Goal: Navigation & Orientation: Find specific page/section

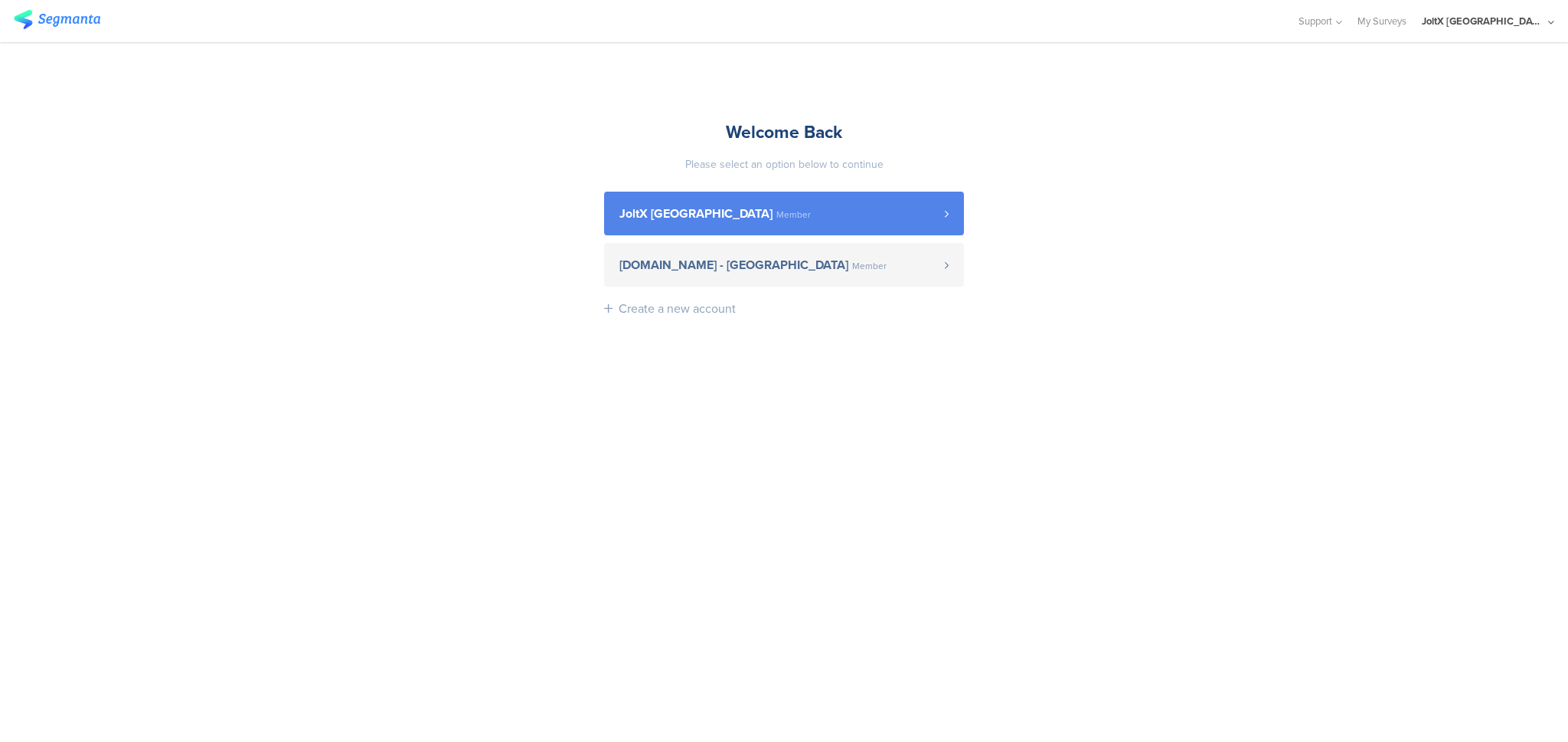
click at [727, 229] on link "JoltX Greece Member" at bounding box center [784, 212] width 360 height 43
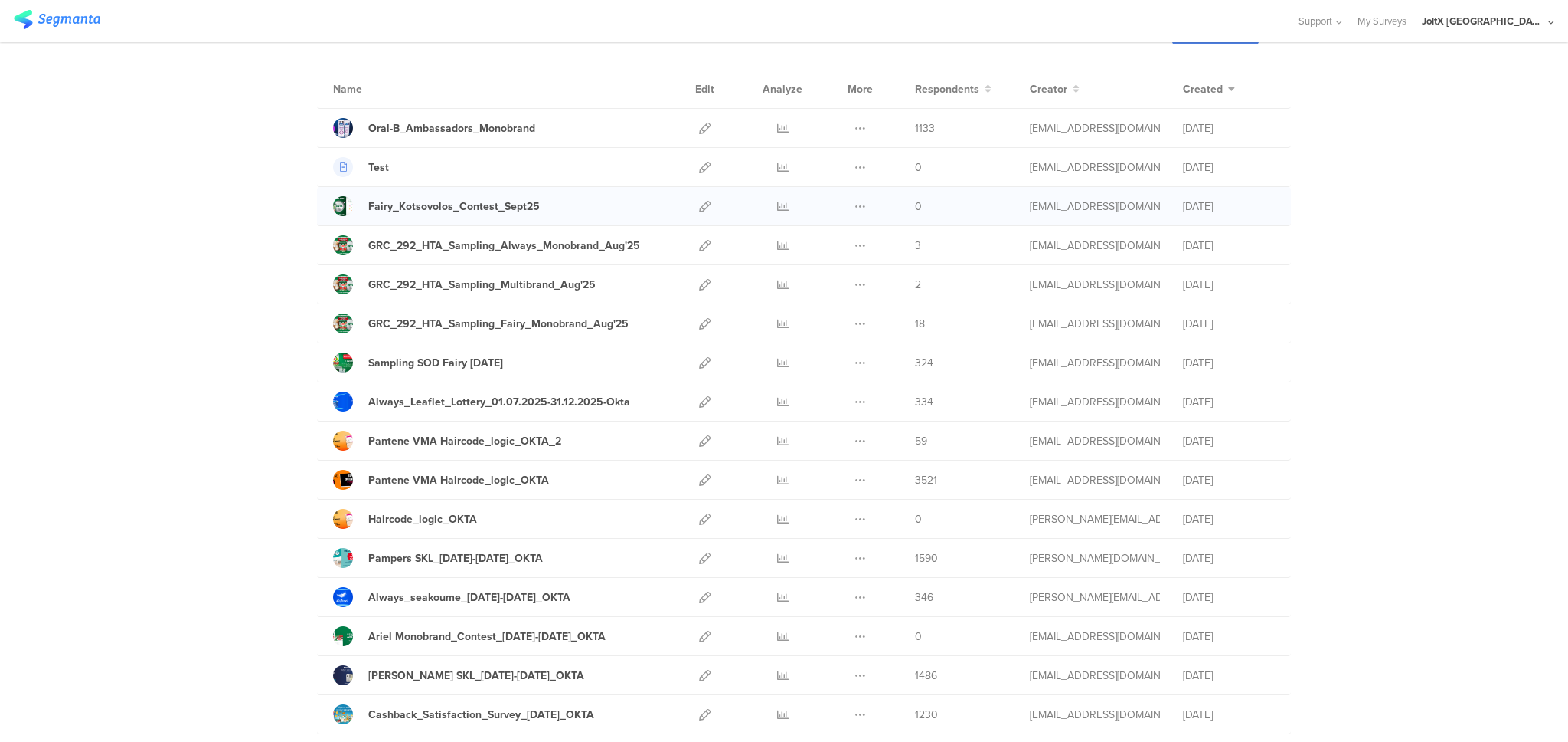
scroll to position [106, 0]
